Goal: Navigation & Orientation: Understand site structure

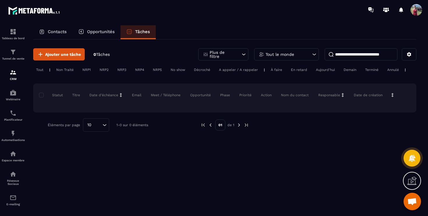
scroll to position [299, 0]
click at [61, 33] on p "Contacts" at bounding box center [57, 31] width 19 height 5
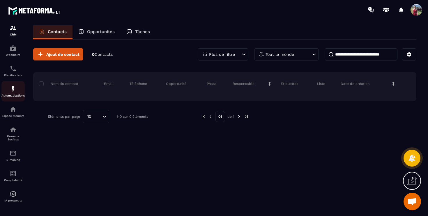
scroll to position [48, 0]
click at [0, 0] on img at bounding box center [0, 0] width 0 height 0
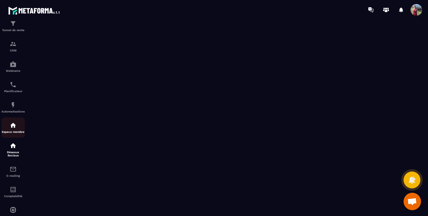
scroll to position [48, 0]
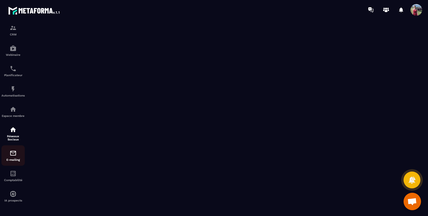
click at [12, 155] on img at bounding box center [13, 153] width 7 height 7
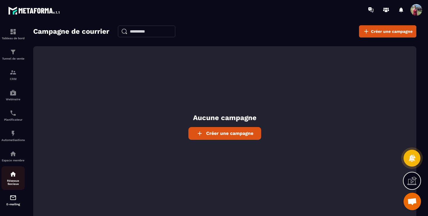
scroll to position [48, 0]
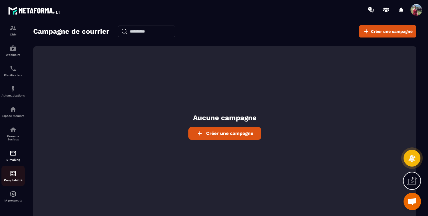
click at [13, 180] on p "Comptabilité" at bounding box center [12, 180] width 23 height 3
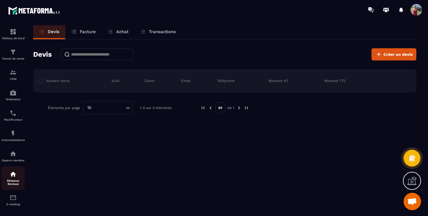
click at [14, 177] on img at bounding box center [13, 174] width 7 height 7
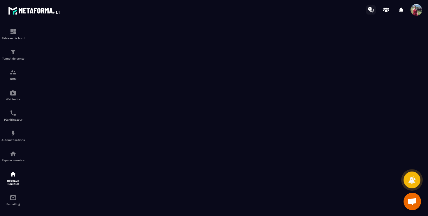
click at [372, 9] on icon at bounding box center [370, 9] width 9 height 9
click at [385, 10] on icon at bounding box center [385, 11] width 3 height 2
click at [9, 60] on p "Tunnel de vente" at bounding box center [12, 58] width 23 height 3
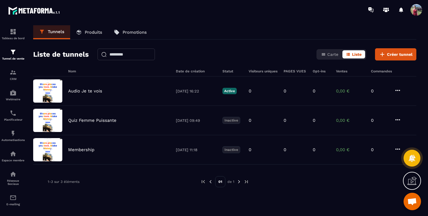
click at [182, 35] on div "Tunnels Produits Promotions" at bounding box center [224, 32] width 383 height 14
